Goal: Information Seeking & Learning: Find specific fact

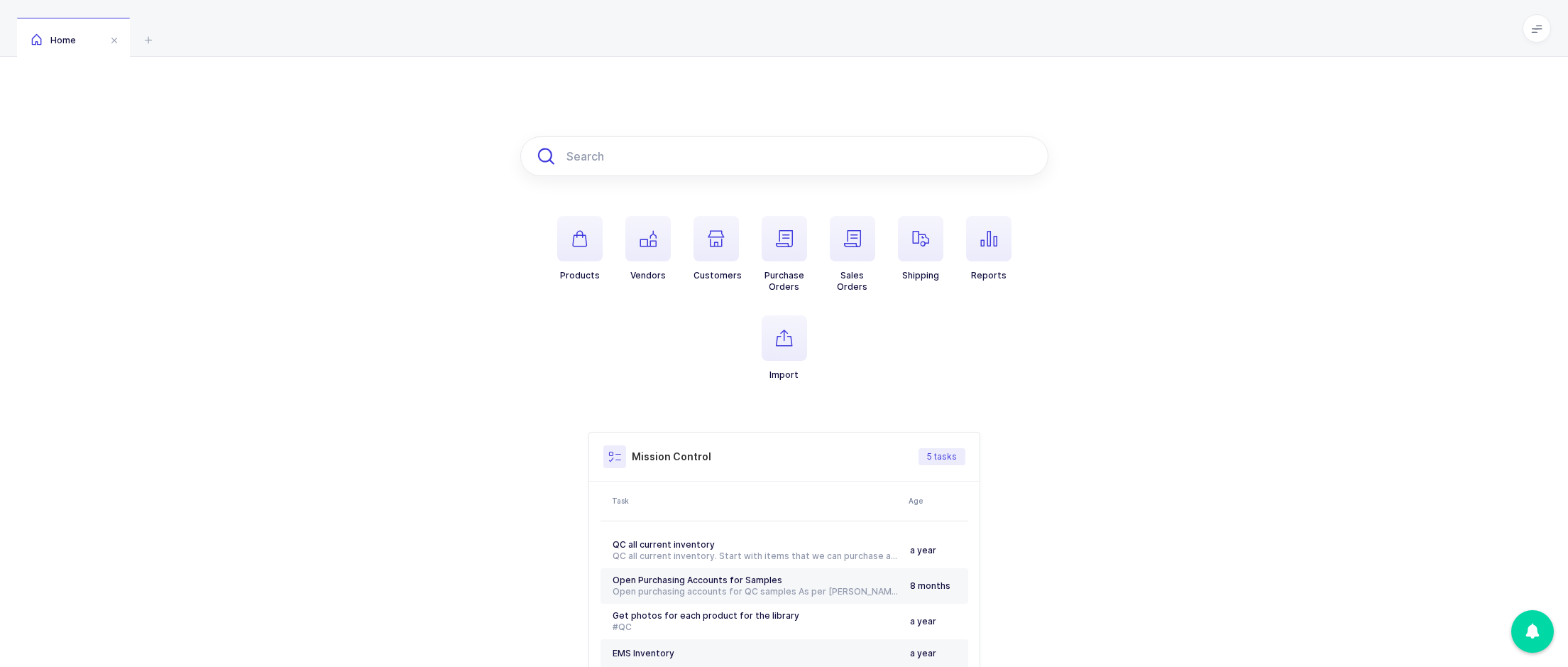
click at [578, 158] on input "text" at bounding box center [784, 156] width 528 height 39
paste input "XDS-40433"
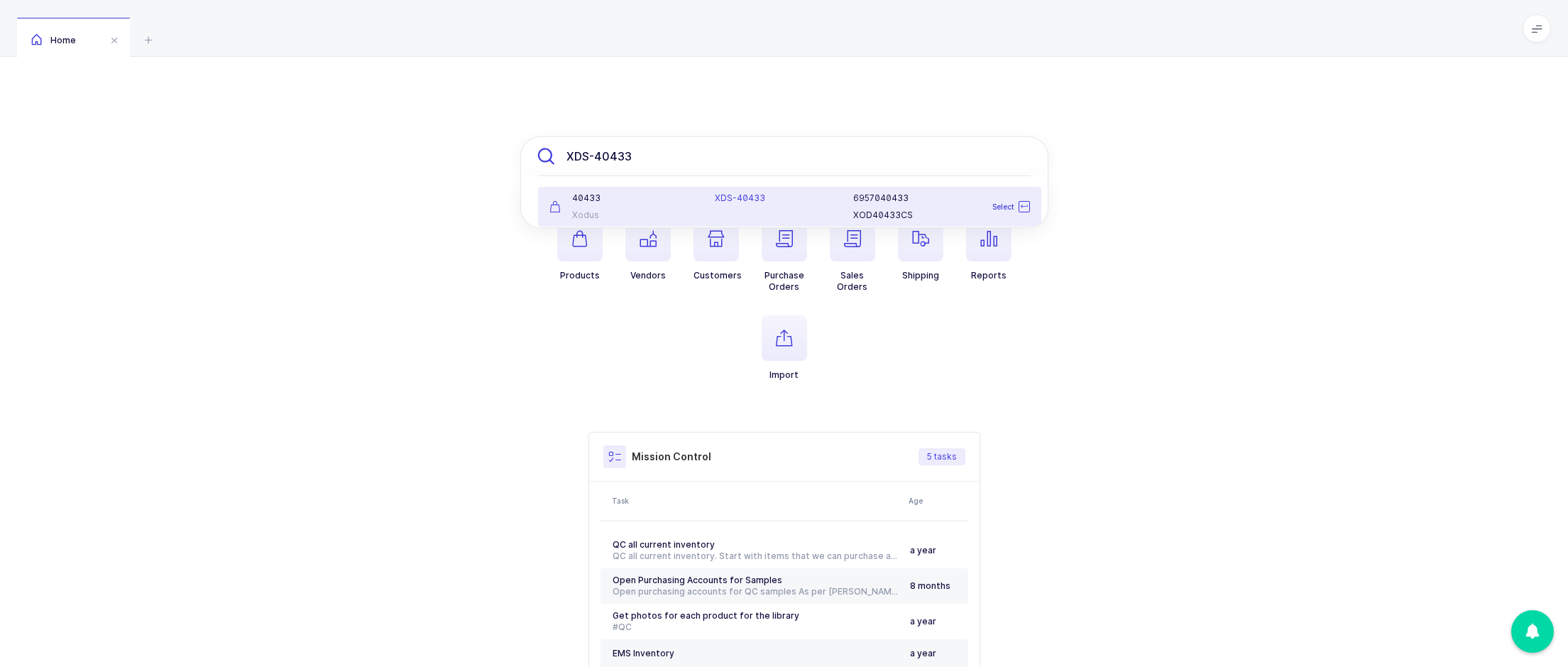
type input "XDS-40433"
click at [759, 209] on div "XDS-40433" at bounding box center [775, 207] width 138 height 28
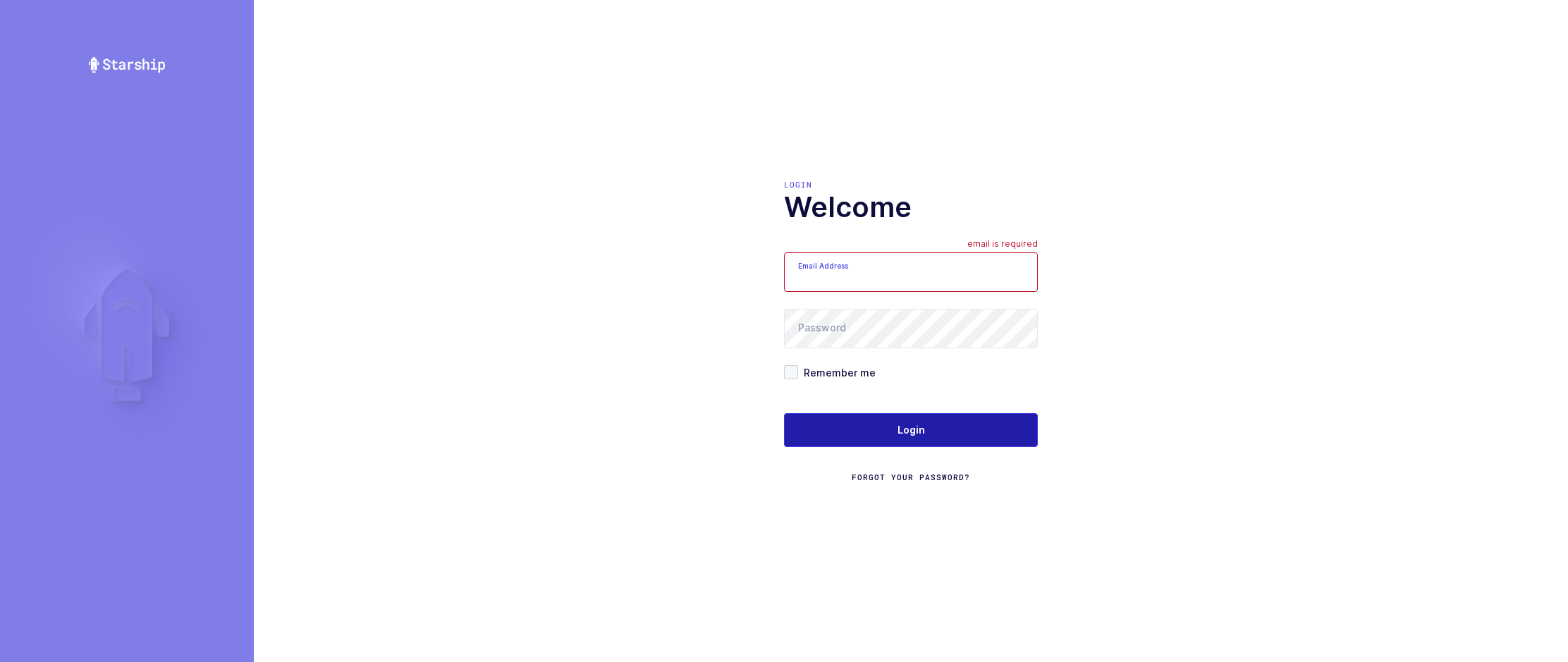
type input "[EMAIL_ADDRESS][DOMAIN_NAME]"
click at [909, 414] on button "Login" at bounding box center [911, 430] width 254 height 34
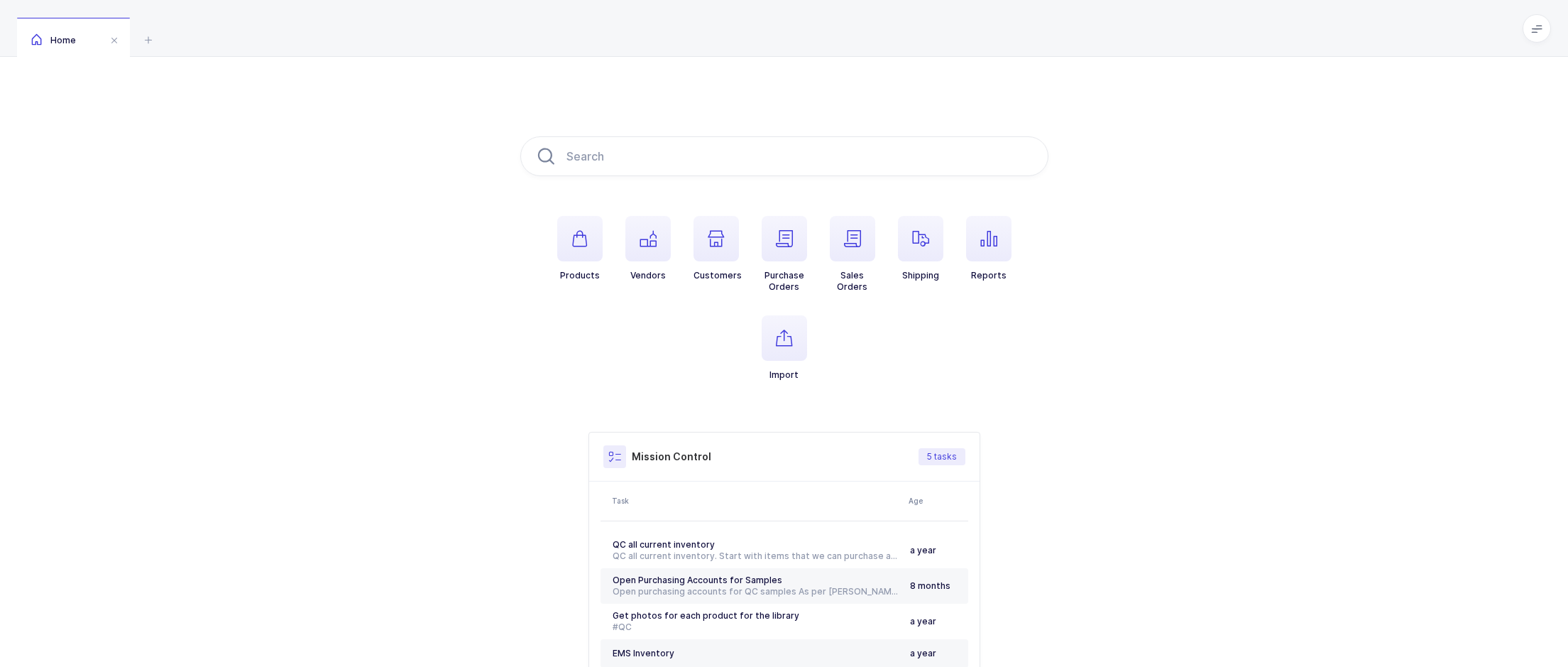
type input "XDS-40433"
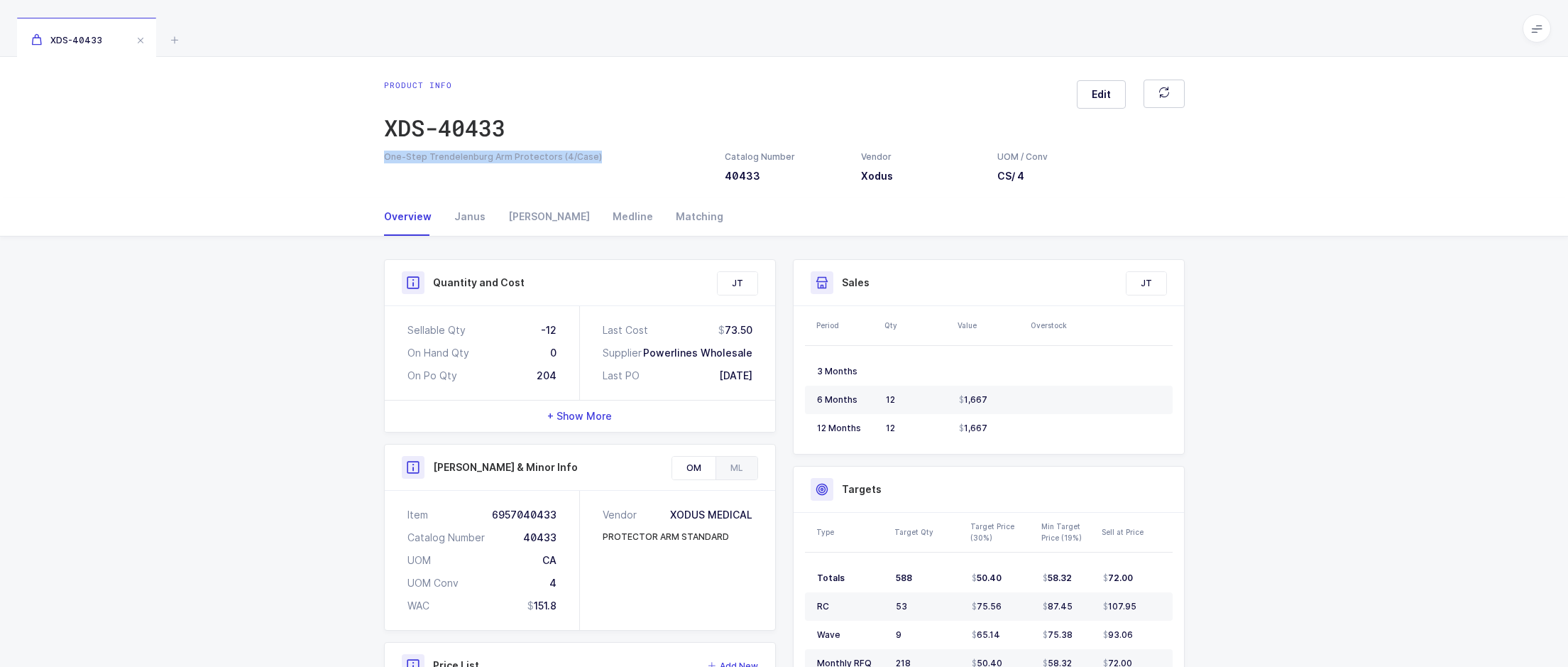
drag, startPoint x: 560, startPoint y: 158, endPoint x: 379, endPoint y: 163, distance: 181.1
click at [379, 163] on div "One-Step Trendelenburg Arm Protectors (4/Case)" at bounding box center [546, 157] width 341 height 13
copy div "One-Step Trendelenburg Arm Protectors (4/Case)"
drag, startPoint x: 174, startPoint y: 42, endPoint x: 331, endPoint y: 21, distance: 158.4
click at [174, 42] on icon at bounding box center [174, 39] width 17 height 17
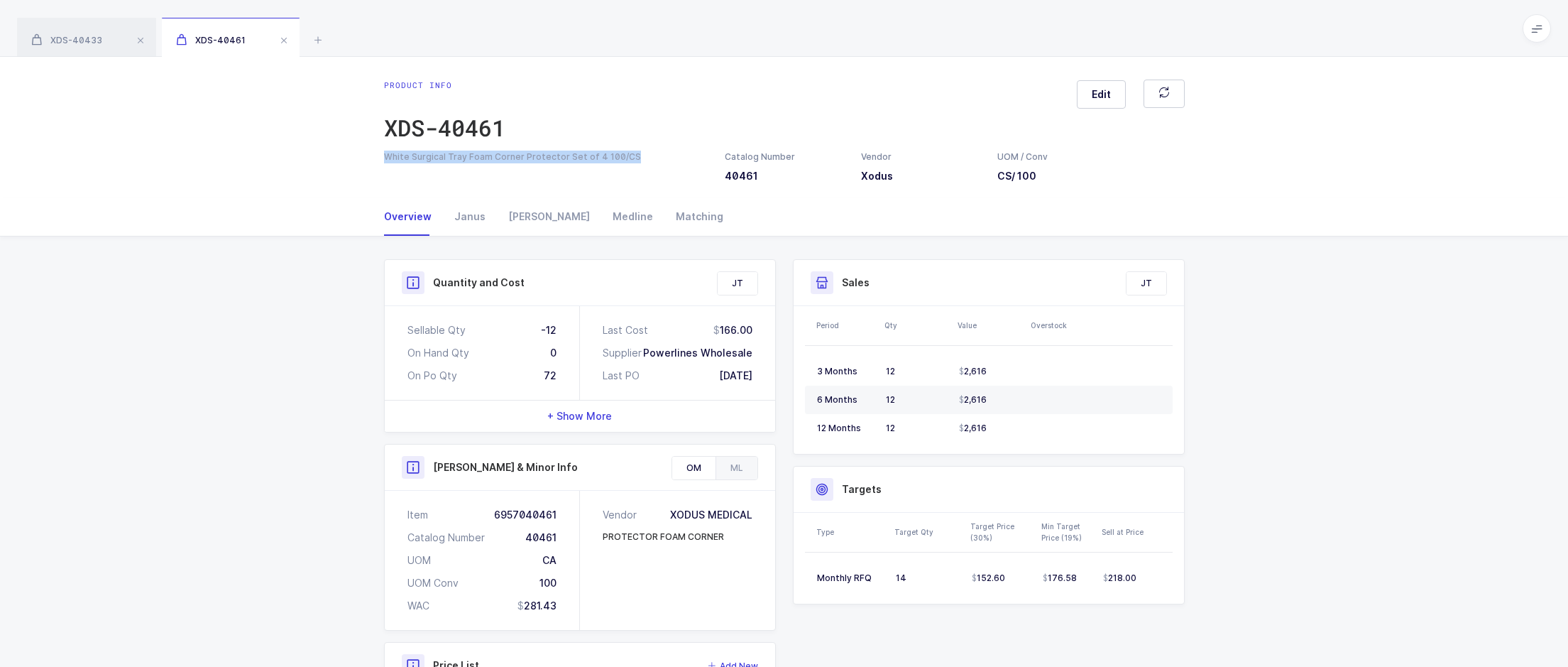
drag, startPoint x: 632, startPoint y: 158, endPoint x: 388, endPoint y: 154, distance: 244.0
click at [388, 154] on div "White Surgical Tray Foam Corner Protector Set of 4 100/CS" at bounding box center [546, 157] width 324 height 13
copy div "White Surgical Tray Foam Corner Protector Set of 4 100/CS"
